Goal: Navigation & Orientation: Find specific page/section

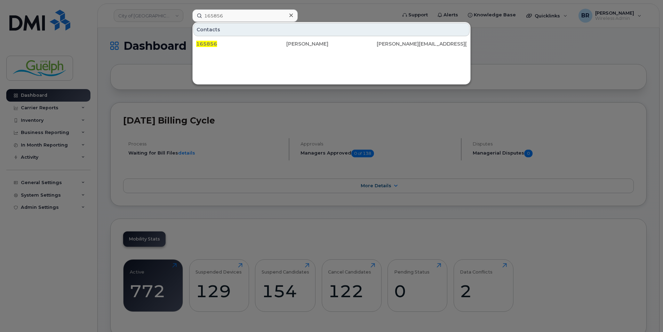
click at [291, 16] on icon at bounding box center [290, 15] width 3 height 3
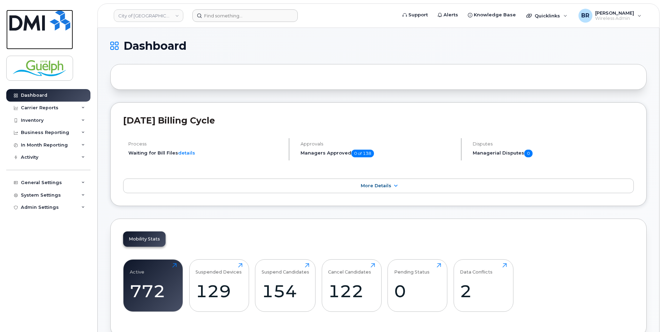
click at [50, 18] on img at bounding box center [39, 20] width 61 height 21
click at [27, 16] on img at bounding box center [39, 20] width 61 height 21
